Goal: Register for event/course

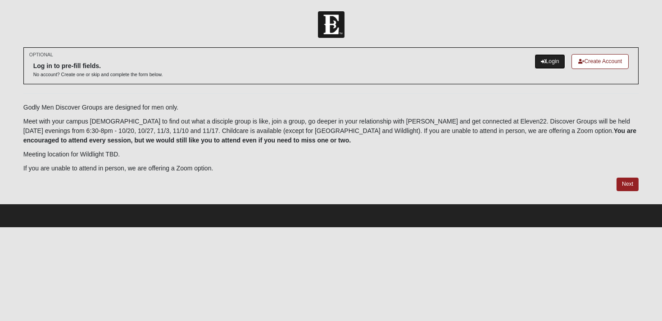
click at [550, 60] on link "Login" at bounding box center [550, 61] width 31 height 15
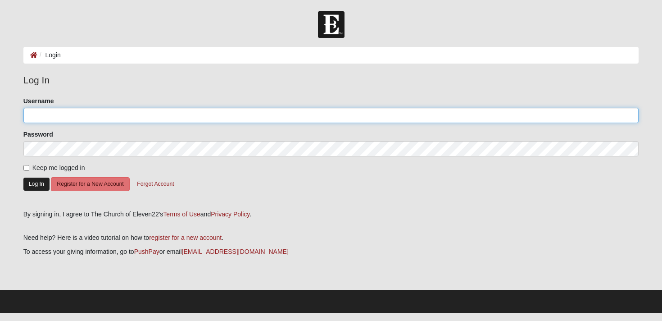
type input "[PERSON_NAME]"
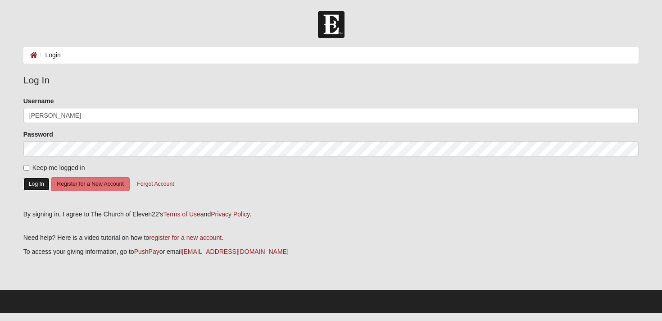
click at [35, 183] on button "Log In" at bounding box center [36, 183] width 26 height 13
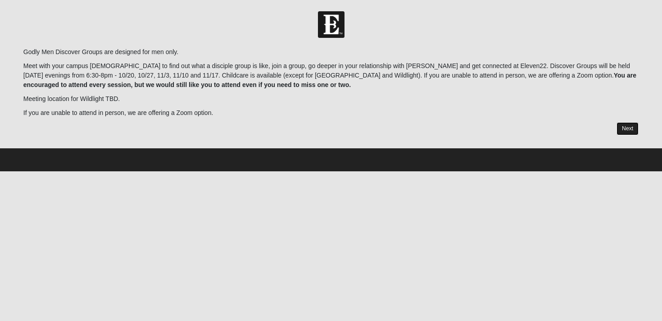
click at [630, 131] on link "Next" at bounding box center [627, 128] width 22 height 13
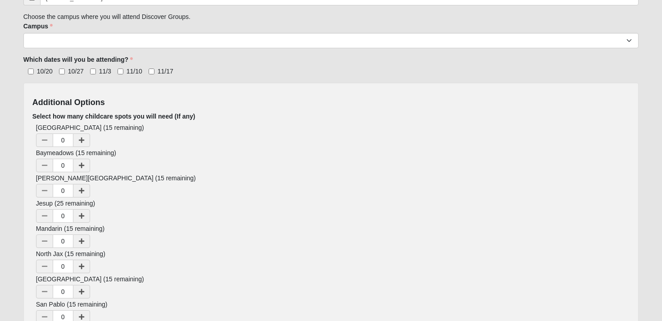
scroll to position [185, 0]
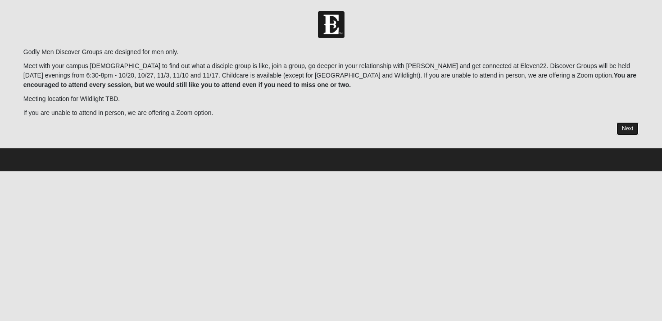
click at [627, 130] on link "Next" at bounding box center [627, 128] width 22 height 13
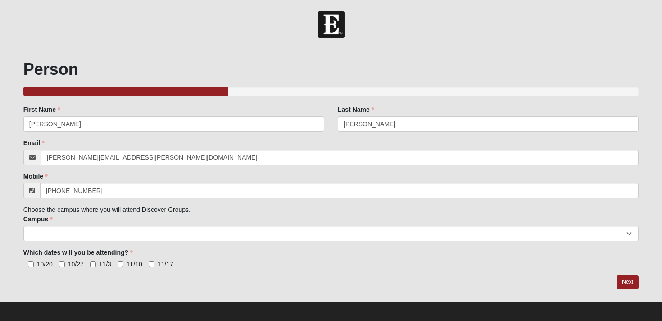
scroll to position [4, 0]
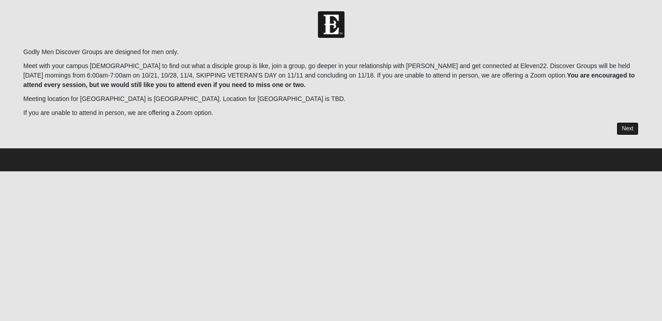
click at [627, 127] on link "Next" at bounding box center [627, 128] width 22 height 13
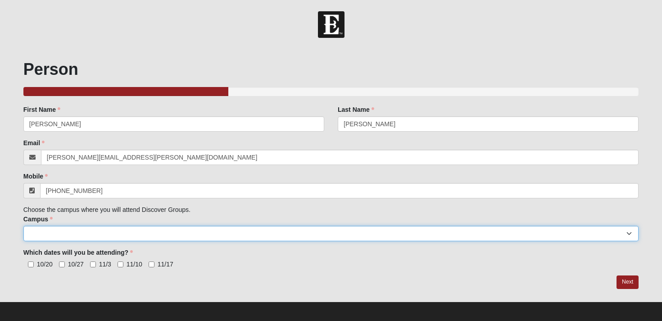
click at [229, 233] on select "Arlington Baymeadows Eleven22 Online [PERSON_NAME][GEOGRAPHIC_DATA] Jesup [GEOG…" at bounding box center [331, 233] width 616 height 15
select select "3"
click at [23, 226] on select "Arlington Baymeadows Eleven22 Online [PERSON_NAME][GEOGRAPHIC_DATA] Jesup [GEOG…" at bounding box center [331, 233] width 616 height 15
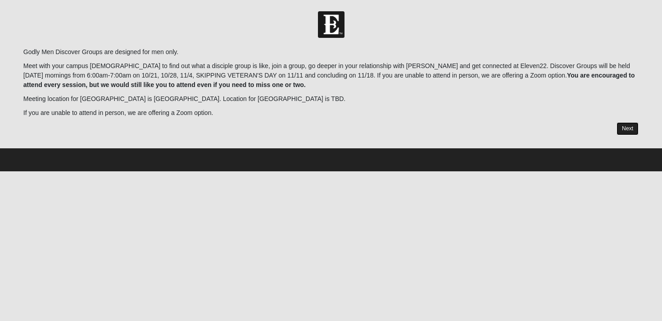
click at [626, 128] on link "Next" at bounding box center [627, 128] width 22 height 13
click at [625, 127] on link "Next" at bounding box center [627, 128] width 22 height 13
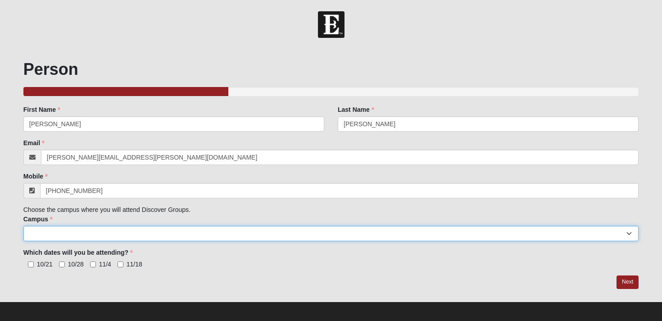
click at [372, 233] on select "Arlington Baymeadows Eleven22 Online Fleming Island Jesup Mandarin North Jax Or…" at bounding box center [331, 233] width 616 height 15
select select "3"
click at [23, 226] on select "Arlington Baymeadows Eleven22 Online Fleming Island Jesup Mandarin North Jax Or…" at bounding box center [331, 233] width 616 height 15
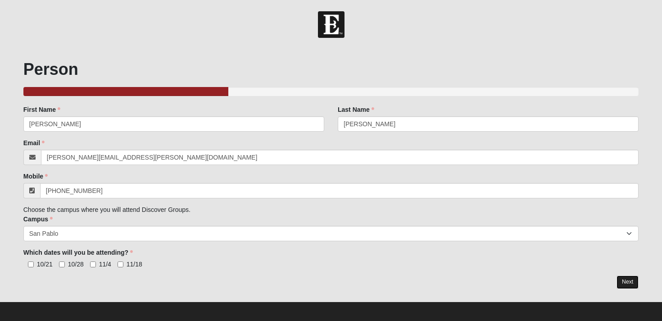
click at [627, 280] on link "Next" at bounding box center [627, 281] width 22 height 13
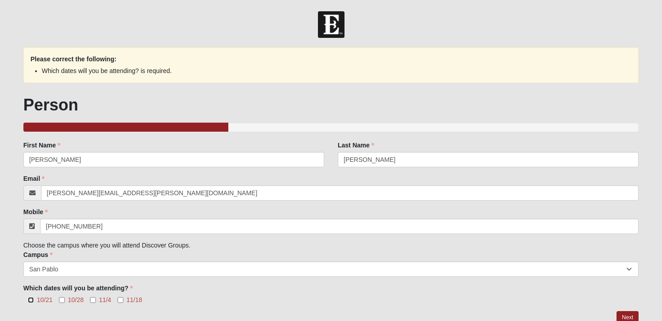
click at [30, 301] on input "10/21" at bounding box center [31, 300] width 6 height 6
checkbox input "true"
click at [60, 300] on input "10/28" at bounding box center [62, 300] width 6 height 6
checkbox input "true"
click at [92, 299] on input "11/4" at bounding box center [93, 300] width 6 height 6
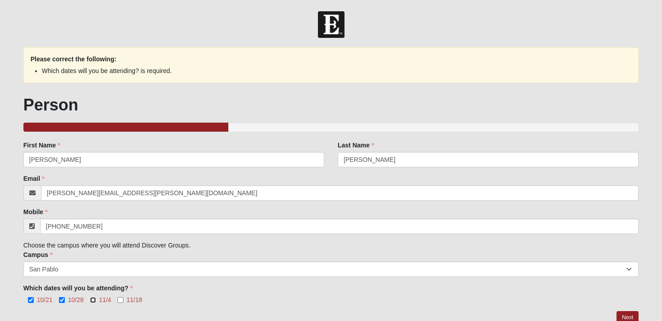
checkbox input "true"
click at [122, 300] on input "11/18" at bounding box center [121, 300] width 6 height 6
checkbox input "true"
click at [623, 312] on link "Next" at bounding box center [627, 317] width 22 height 13
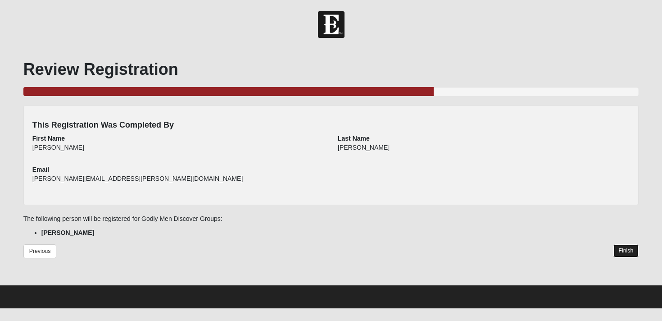
click at [626, 254] on link "Finish" at bounding box center [626, 250] width 26 height 13
